Goal: Task Accomplishment & Management: Use online tool/utility

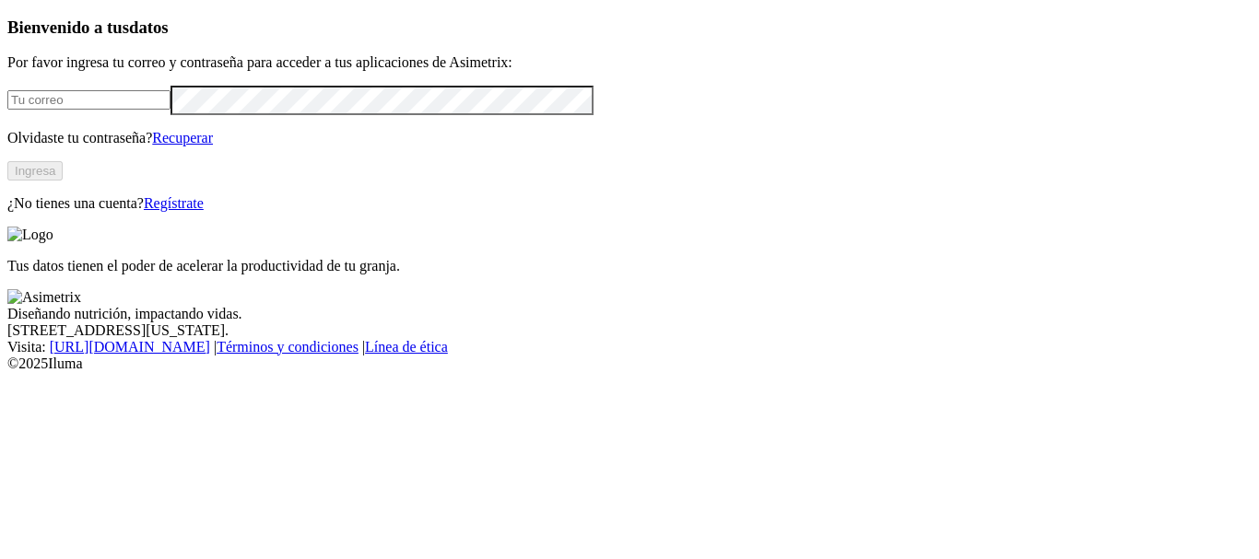
type input "[PERSON_NAME][EMAIL_ADDRESS][PERSON_NAME][DOMAIN_NAME]"
click at [63, 181] on button "Ingresa" at bounding box center [34, 170] width 55 height 19
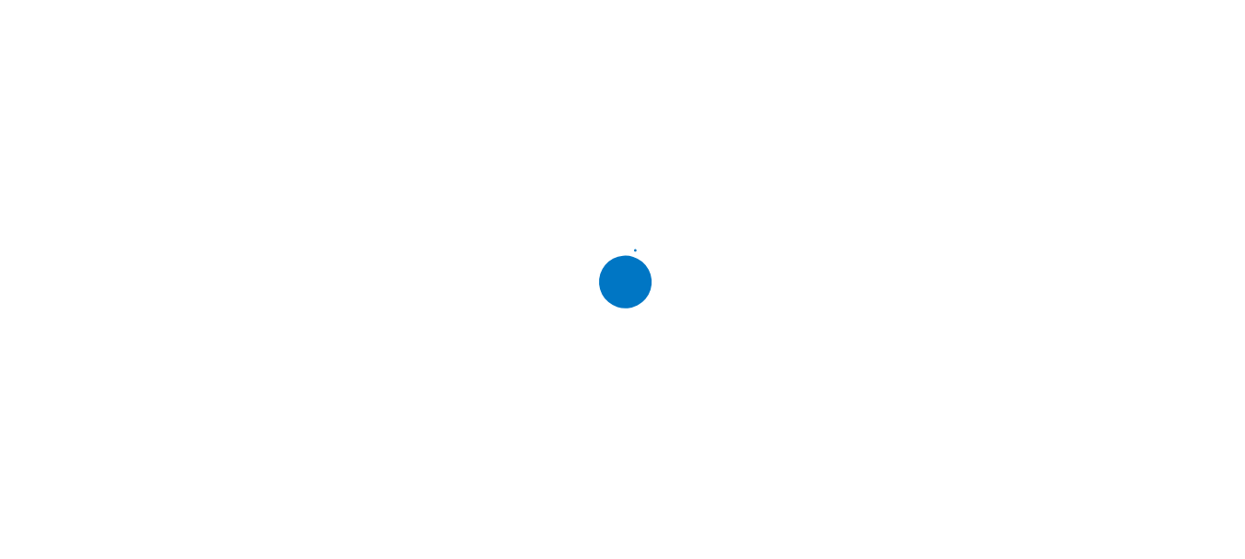
scroll to position [0, 0]
